Goal: Task Accomplishment & Management: Manage account settings

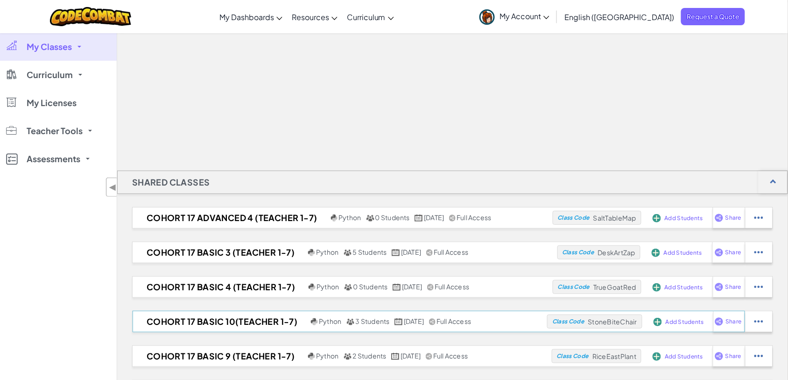
scroll to position [58, 0]
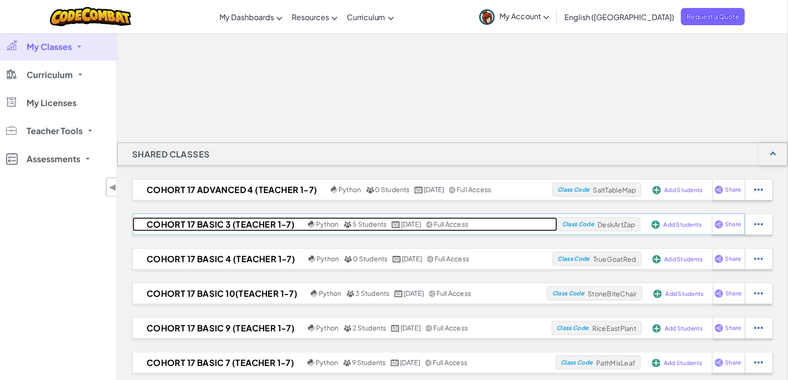
click at [207, 222] on h2 "Cohort 17 Basic 3 (Teacher 1-7)" at bounding box center [219, 224] width 173 height 14
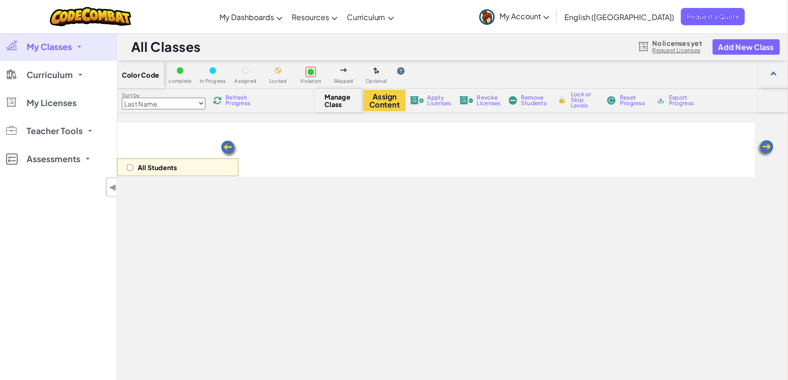
select select "560f1a9f22961295f9427742"
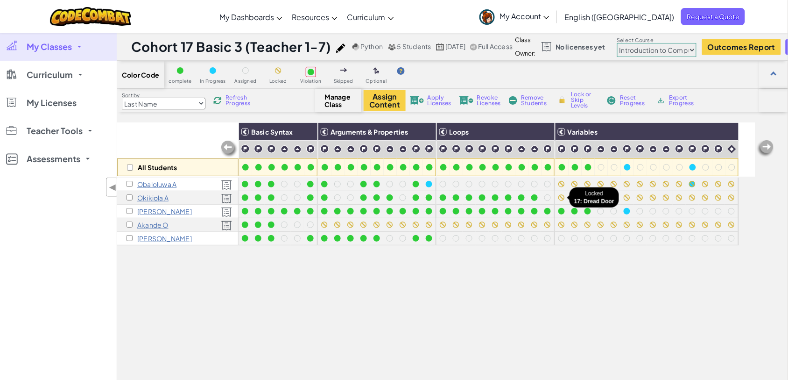
click at [560, 198] on div at bounding box center [561, 197] width 7 height 7
click at [563, 148] on img at bounding box center [562, 148] width 9 height 9
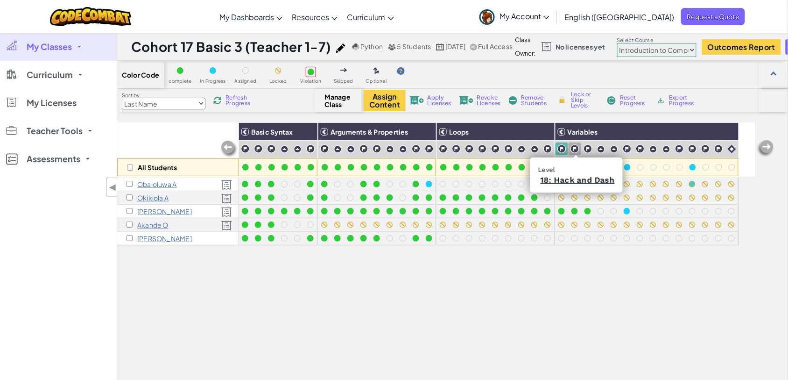
click at [576, 148] on img at bounding box center [575, 148] width 9 height 9
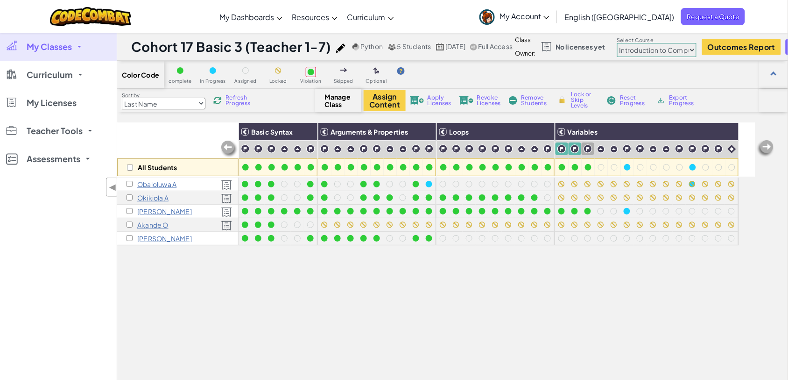
click at [587, 148] on img at bounding box center [588, 148] width 9 height 9
click at [603, 148] on img at bounding box center [601, 149] width 8 height 8
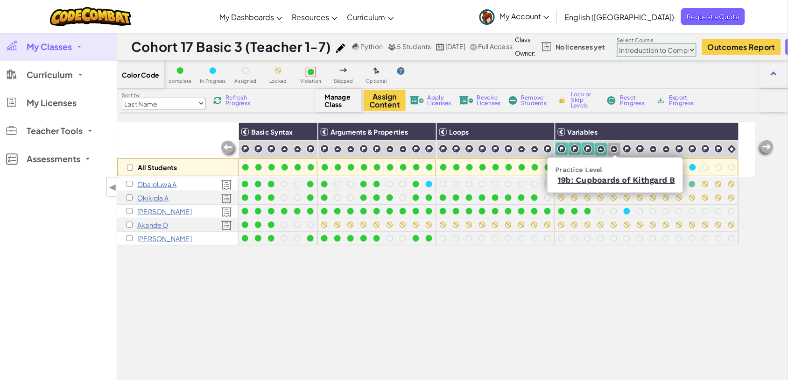
click at [615, 148] on img at bounding box center [614, 149] width 8 height 8
click at [626, 148] on img at bounding box center [627, 148] width 9 height 9
click at [640, 150] on img at bounding box center [640, 148] width 9 height 9
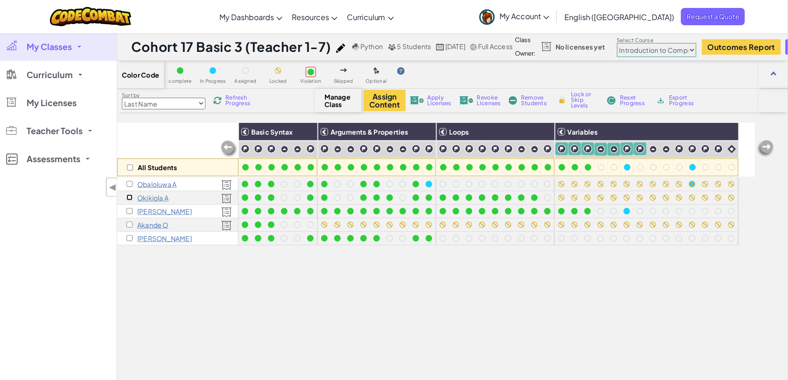
click at [129, 198] on input "checkbox" at bounding box center [130, 197] width 6 height 6
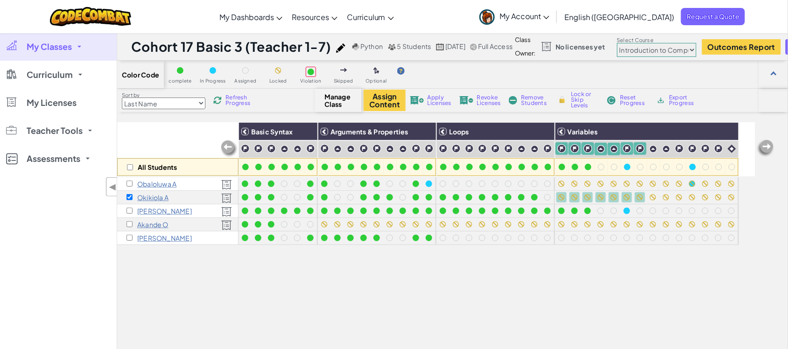
click at [579, 97] on span "Lock or Skip Levels" at bounding box center [585, 100] width 28 height 17
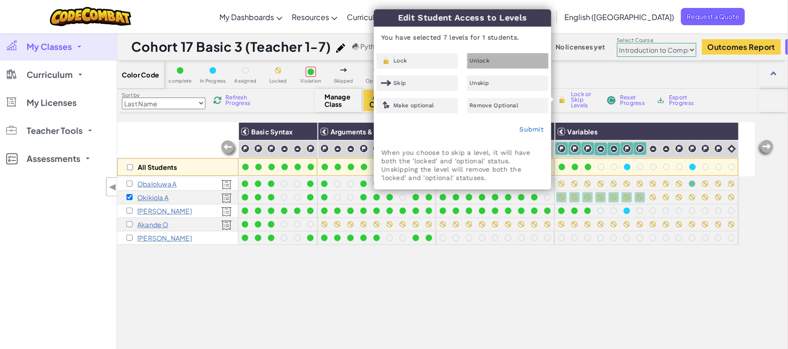
click at [487, 62] on span "Unlock" at bounding box center [480, 61] width 20 height 6
click at [535, 132] on link "Submit" at bounding box center [532, 129] width 24 height 7
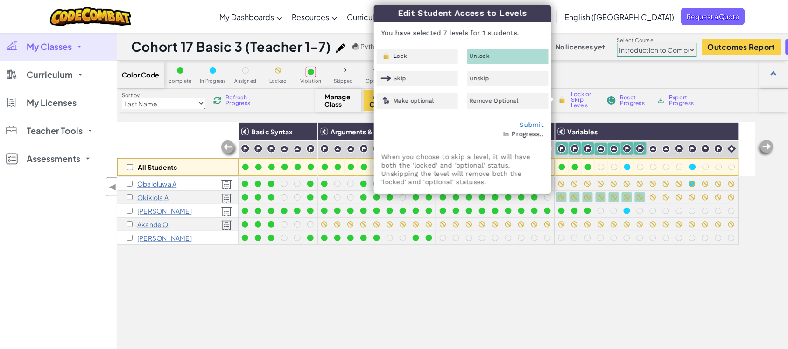
checkbox input "false"
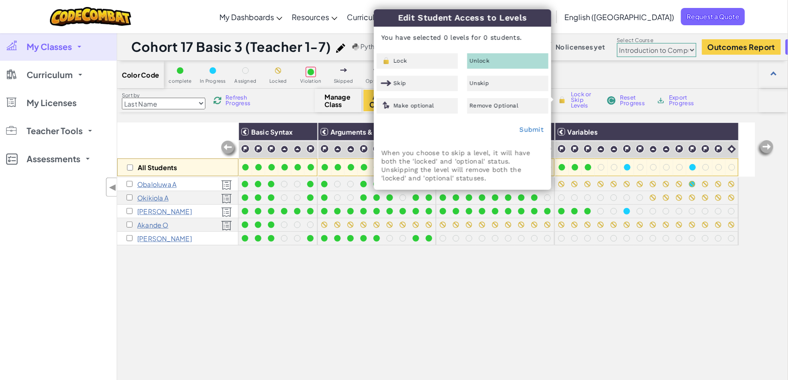
click at [500, 265] on div "All Students Basic Syntax Arguments & Properties Loops Variables Obaloluwa A Ok…" at bounding box center [436, 288] width 638 height 333
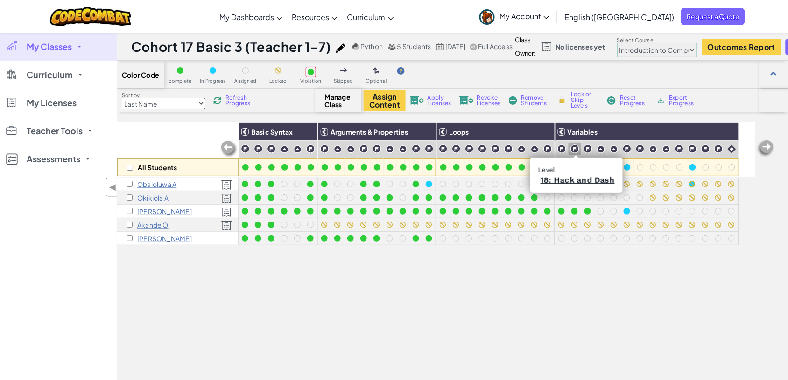
click at [575, 146] on img at bounding box center [575, 148] width 9 height 9
click at [564, 177] on link "18: Hack and Dash" at bounding box center [578, 179] width 74 height 9
